Goal: Obtain resource: Download file/media

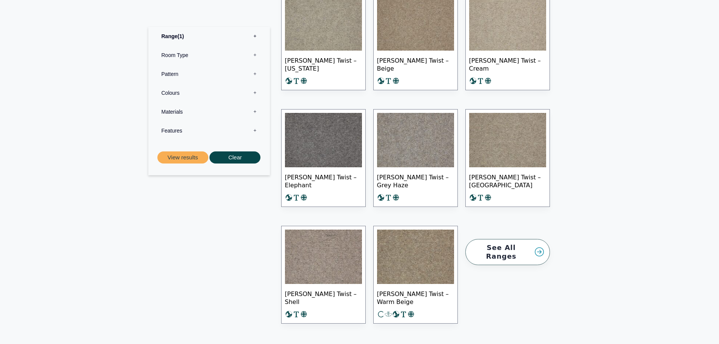
scroll to position [400, 0]
click at [321, 143] on img at bounding box center [323, 140] width 77 height 54
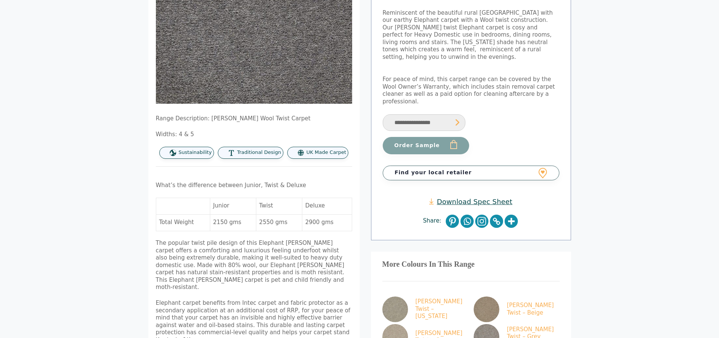
scroll to position [173, 0]
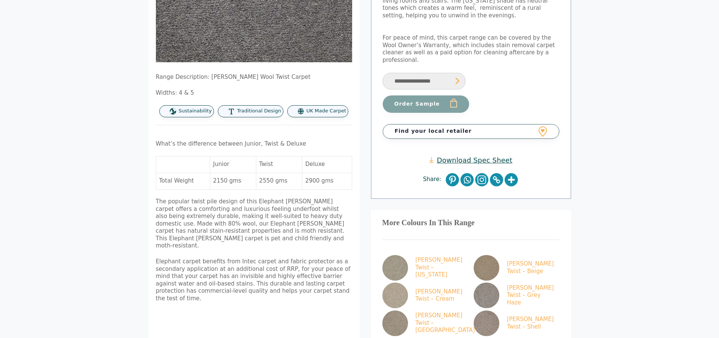
click at [470, 156] on link "Download Spec Sheet" at bounding box center [470, 160] width 83 height 9
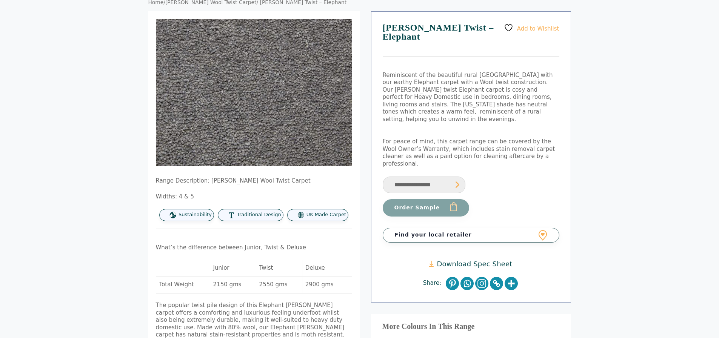
scroll to position [68, 0]
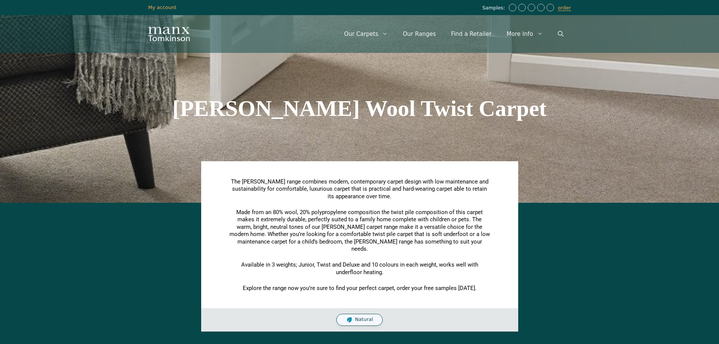
scroll to position [400, 0]
